Goal: Information Seeking & Learning: Check status

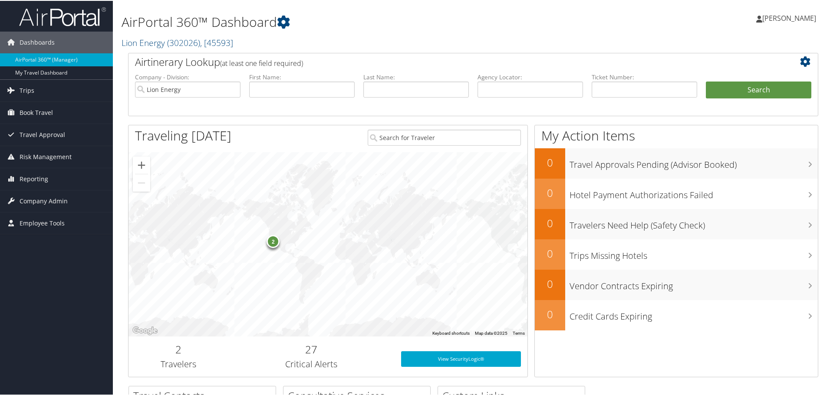
click at [122, 267] on div "Airtinerary Lookup (at least one field required) Company - Division: Lion Energ…" at bounding box center [473, 218] width 703 height 333
click at [272, 241] on div "2" at bounding box center [273, 240] width 13 height 13
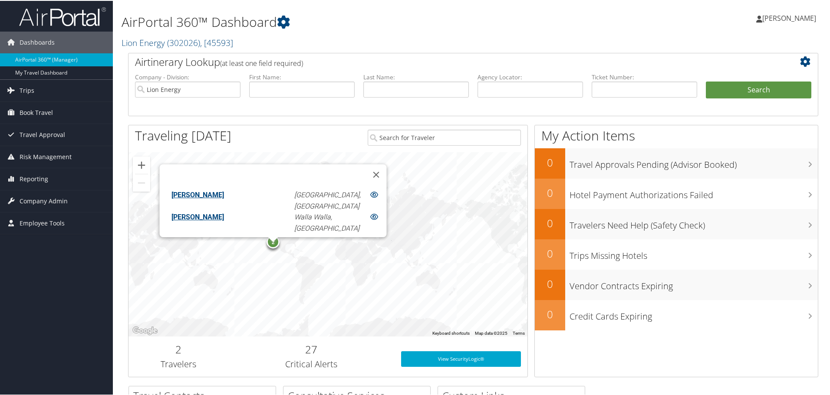
click at [224, 212] on link "JOHN BRENNAN MELIAH" at bounding box center [197, 216] width 53 height 8
click at [314, 302] on div "2 ALYIA SURI San Diego, CA JOHN BRENNAN MELIAH Walla Walla, WA" at bounding box center [327, 244] width 399 height 184
click at [275, 247] on div "2" at bounding box center [273, 240] width 13 height 13
click at [273, 243] on div "2" at bounding box center [273, 240] width 13 height 13
click at [210, 332] on div "2 ALYIA SURI San Diego, CA JOHN BRENNAN MELIAH Walla Walla, WA" at bounding box center [327, 244] width 399 height 184
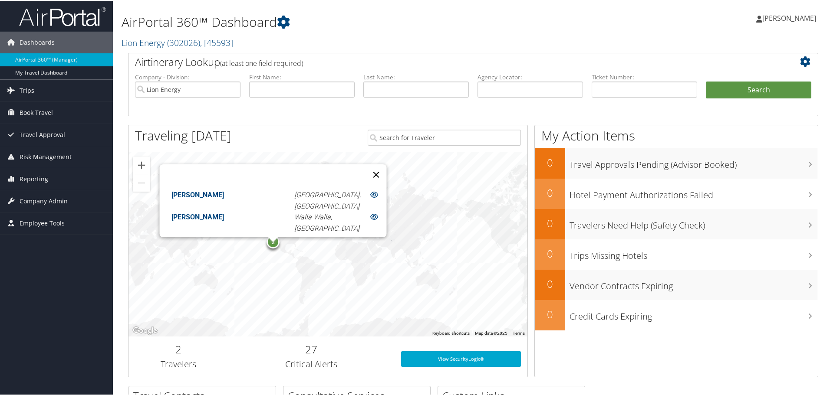
click at [366, 174] on button "Close" at bounding box center [376, 174] width 21 height 21
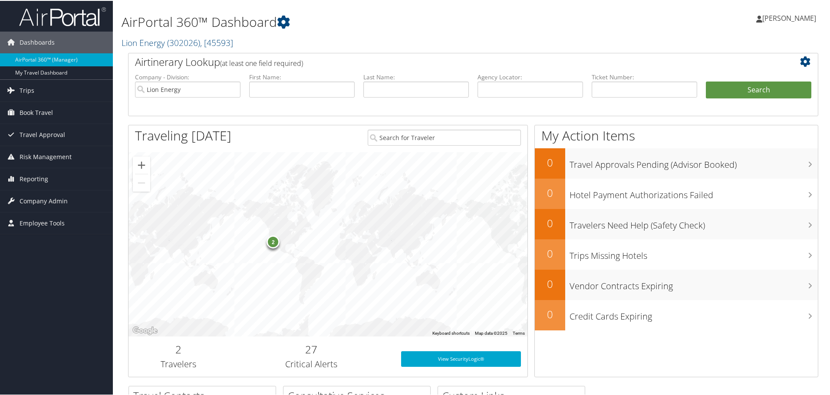
click at [469, 11] on div "AirPortal 360™ Dashboard Lion Energy ( 302026 ) , [ 45593 ] Lion Energy Lion En…" at bounding box center [356, 26] width 469 height 44
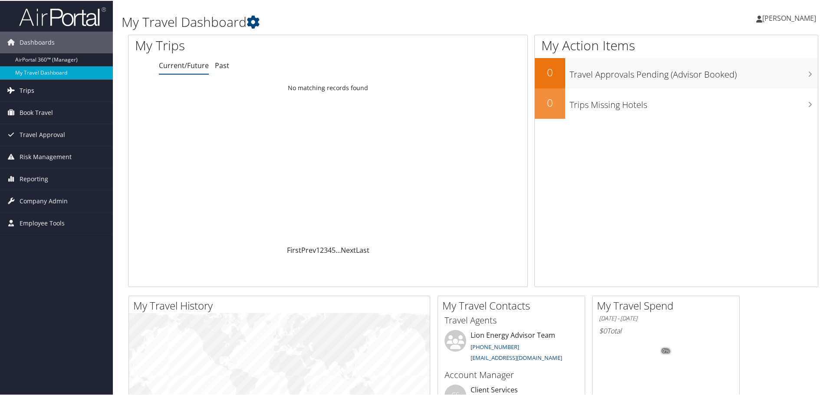
click at [19, 86] on link "Trips" at bounding box center [56, 90] width 113 height 22
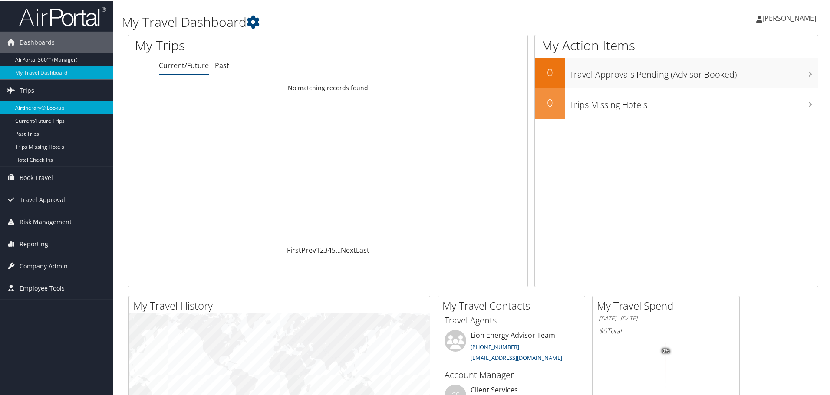
click at [50, 108] on link "Airtinerary® Lookup" at bounding box center [56, 107] width 113 height 13
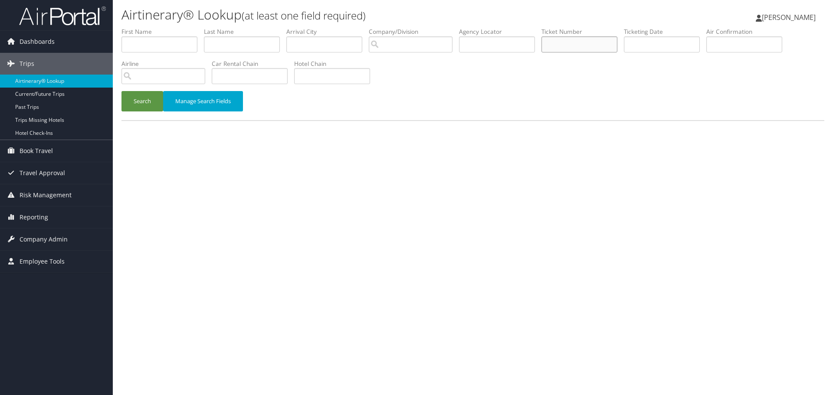
click at [570, 43] on input "text" at bounding box center [580, 44] width 76 height 16
type input "5267310588968"
click at [122, 91] on button "Search" at bounding box center [143, 101] width 42 height 20
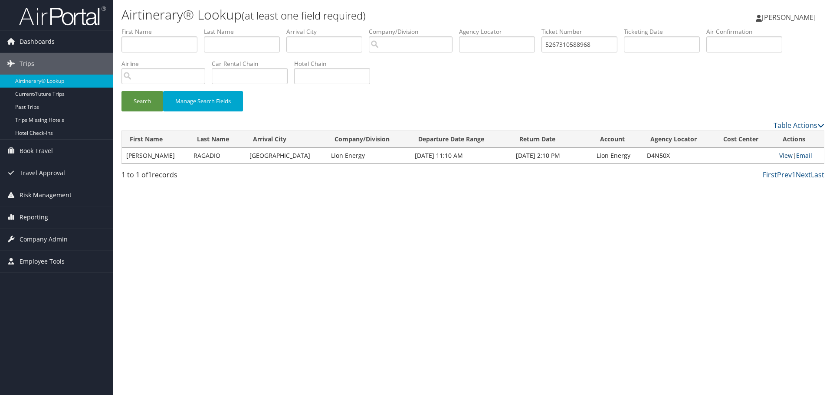
click at [780, 157] on link "View" at bounding box center [786, 156] width 13 height 8
click at [590, 41] on input "5267310588968" at bounding box center [580, 44] width 76 height 16
click at [160, 46] on input "text" at bounding box center [160, 44] width 76 height 16
type input "f"
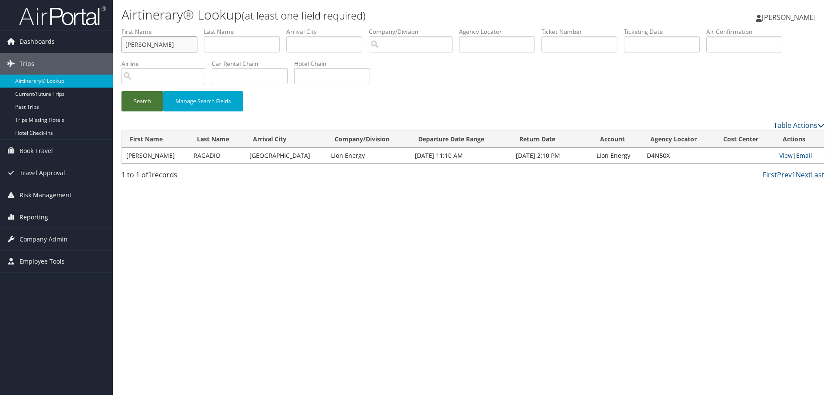
type input "garr"
click at [146, 97] on button "Search" at bounding box center [143, 101] width 42 height 20
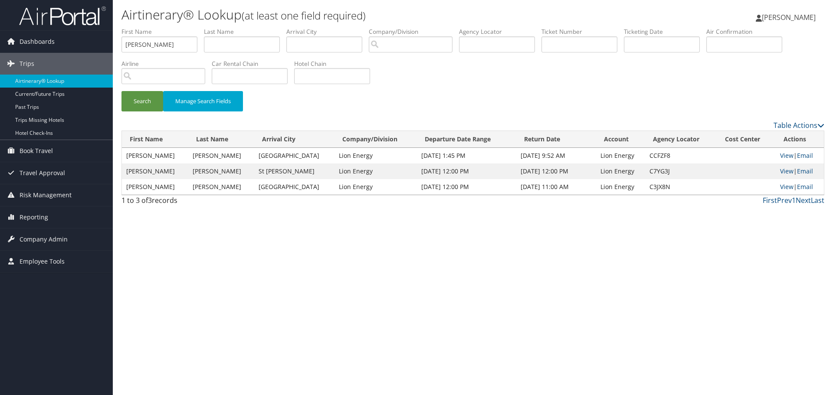
click at [478, 248] on div "Airtinerary® Lookup (at least one field required) Jason Hogan Jason Hogan My Se…" at bounding box center [473, 197] width 721 height 395
click at [631, 243] on div "Airtinerary® Lookup (at least one field required) Jason Hogan Jason Hogan My Se…" at bounding box center [473, 197] width 721 height 395
click at [167, 45] on input "garr" at bounding box center [160, 44] width 76 height 16
click at [323, 42] on input "text" at bounding box center [325, 44] width 76 height 16
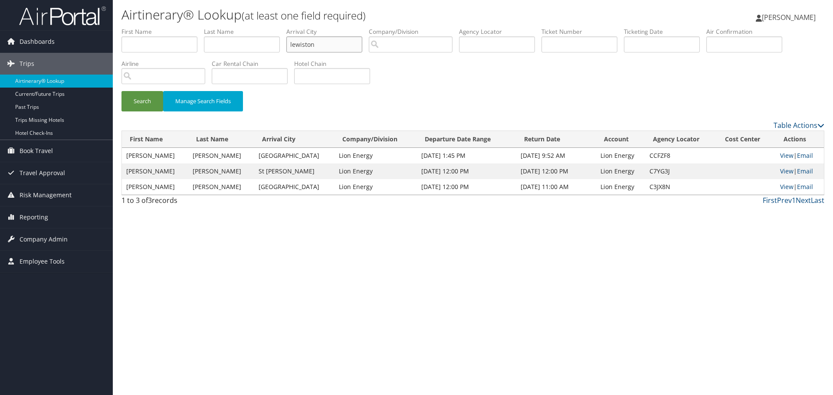
type input "lewiston"
click at [122, 91] on button "Search" at bounding box center [143, 101] width 42 height 20
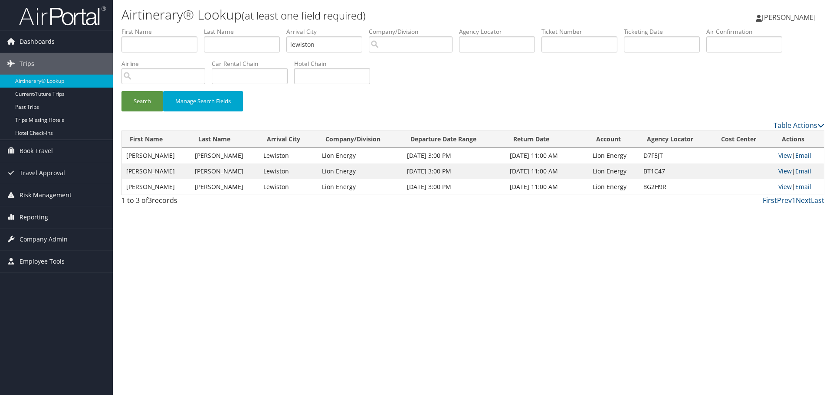
click at [299, 305] on div "Airtinerary® Lookup (at least one field required) Jason Hogan Jason Hogan My Se…" at bounding box center [473, 197] width 721 height 395
click at [784, 157] on link "View" at bounding box center [785, 156] width 13 height 8
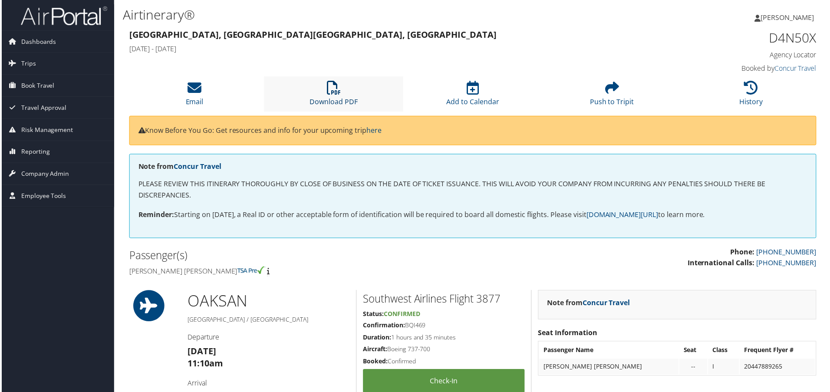
click at [326, 90] on icon at bounding box center [333, 88] width 14 height 14
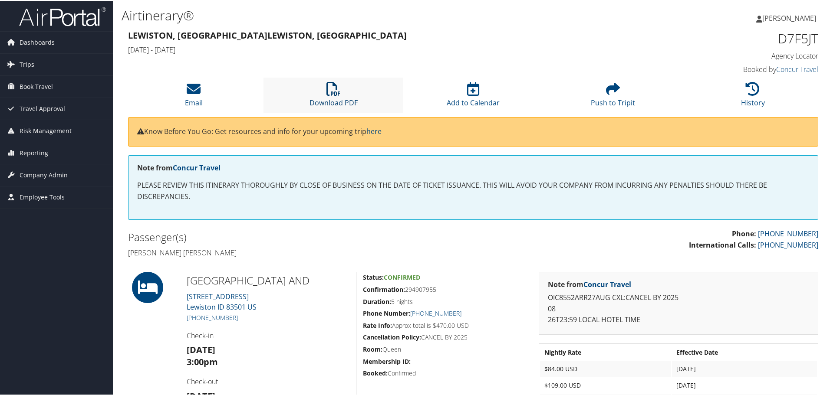
click at [333, 91] on icon at bounding box center [333, 88] width 14 height 14
